Goal: Task Accomplishment & Management: Manage account settings

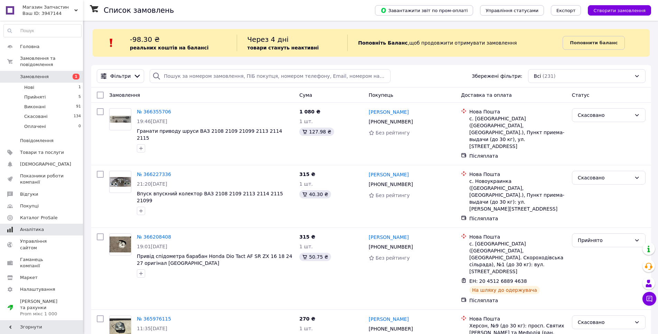
click at [35, 226] on span "Аналітика" at bounding box center [32, 229] width 24 height 6
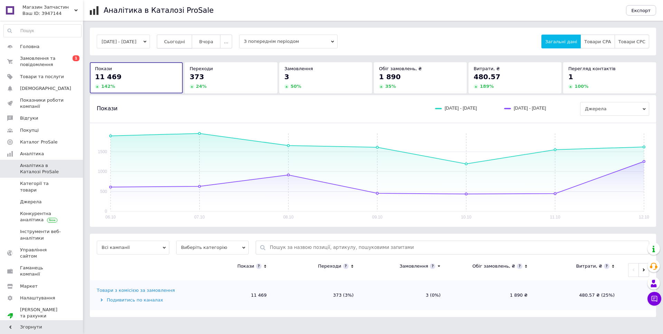
click at [185, 43] on span "Сьогодні" at bounding box center [174, 41] width 21 height 5
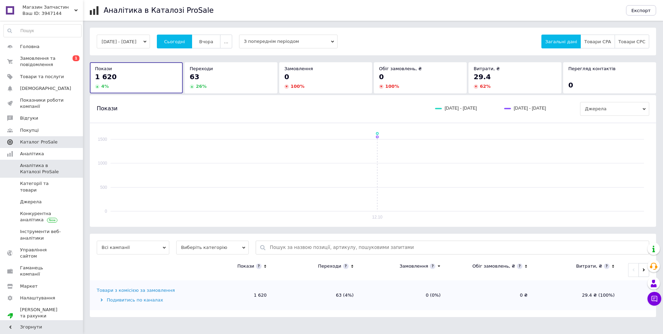
click at [58, 144] on span "Каталог ProSale" at bounding box center [42, 142] width 44 height 6
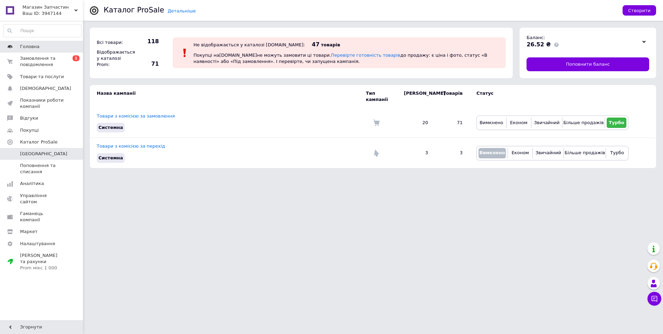
click at [46, 45] on span "Головна" at bounding box center [42, 47] width 44 height 6
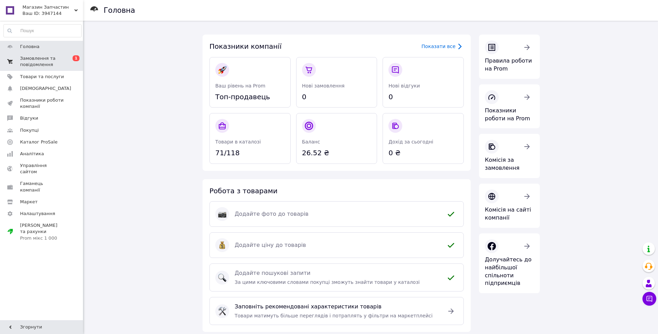
click at [43, 61] on span "Замовлення та повідомлення" at bounding box center [42, 61] width 44 height 12
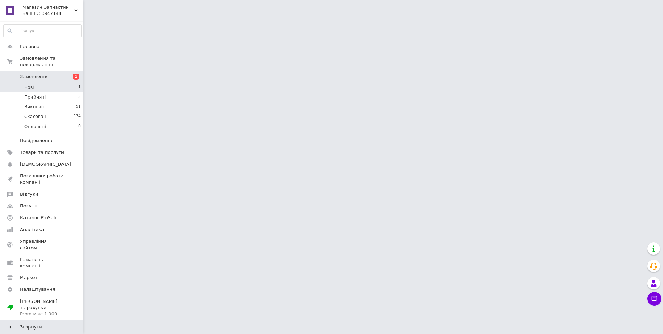
click at [68, 83] on li "Нові 1" at bounding box center [42, 88] width 85 height 10
